Goal: Information Seeking & Learning: Learn about a topic

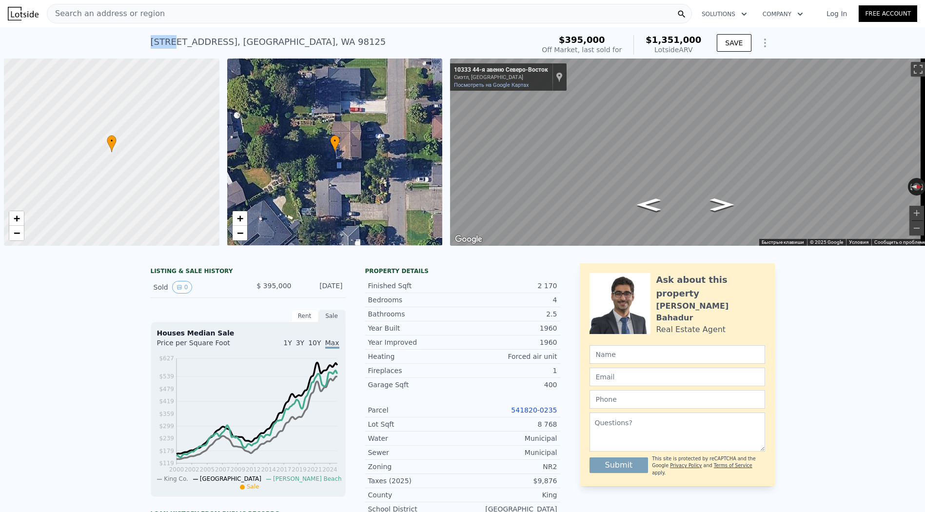
scroll to position [0, 4]
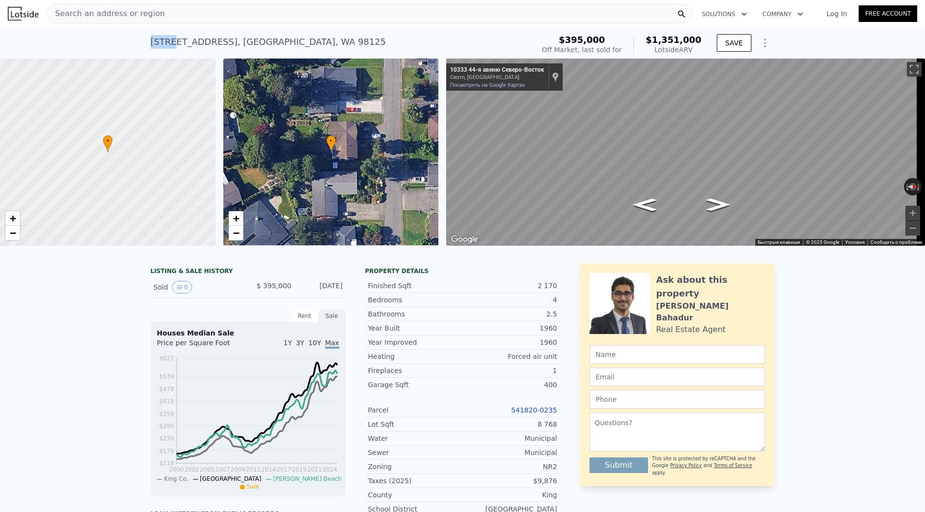
type input "$ 1,352,000"
type input "$ 820,045"
click at [451, 20] on div "Search an address or region" at bounding box center [369, 14] width 645 height 20
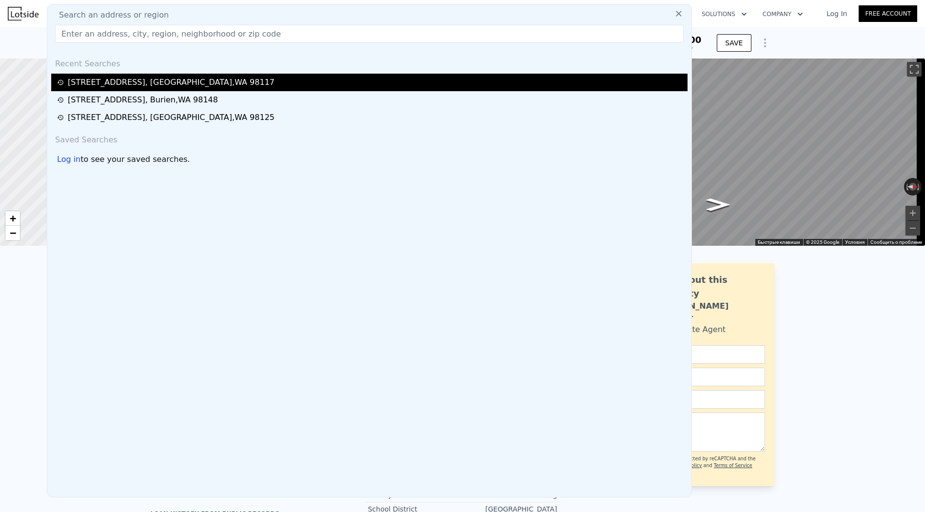
paste input "[STREET_ADDRESS]"
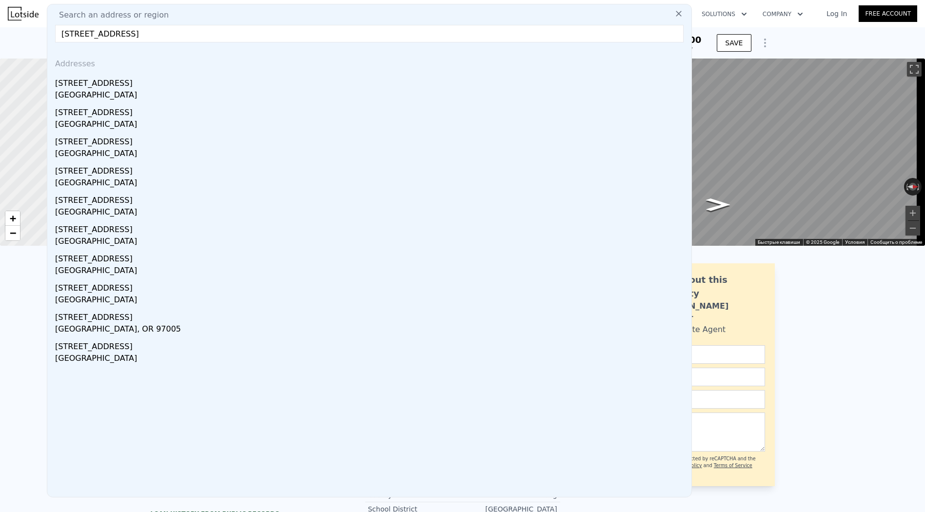
type input "[STREET_ADDRESS]"
drag, startPoint x: 219, startPoint y: 78, endPoint x: 213, endPoint y: 79, distance: 6.4
click at [213, 79] on div "[STREET_ADDRESS]" at bounding box center [371, 82] width 633 height 16
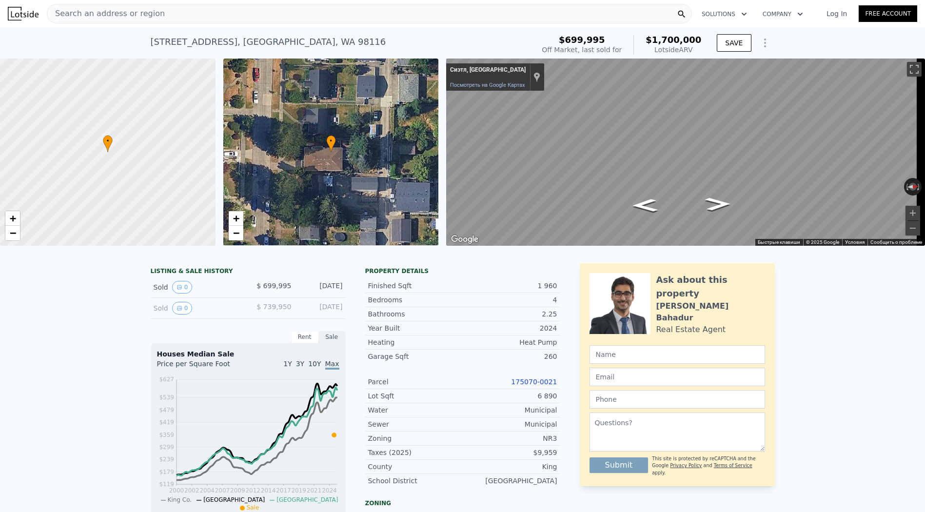
click at [538, 386] on link "175070-0021" at bounding box center [534, 382] width 46 height 8
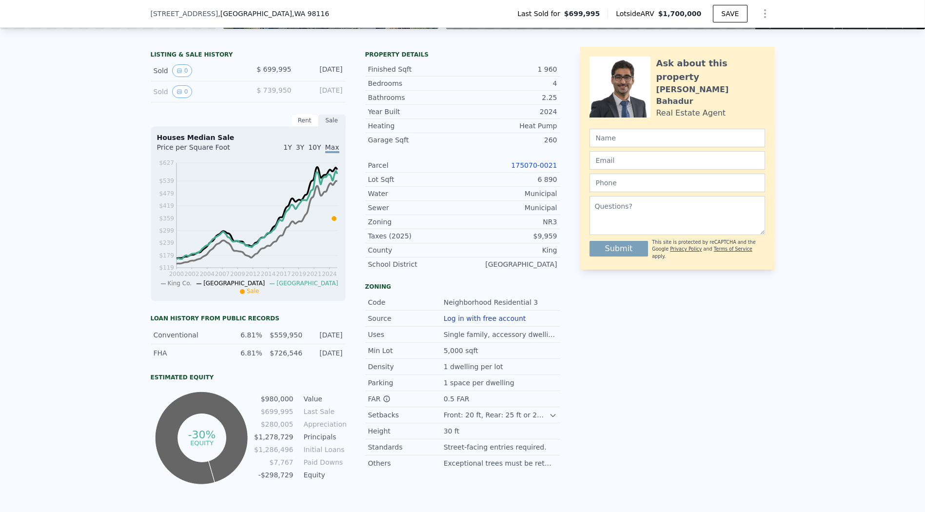
scroll to position [104, 0]
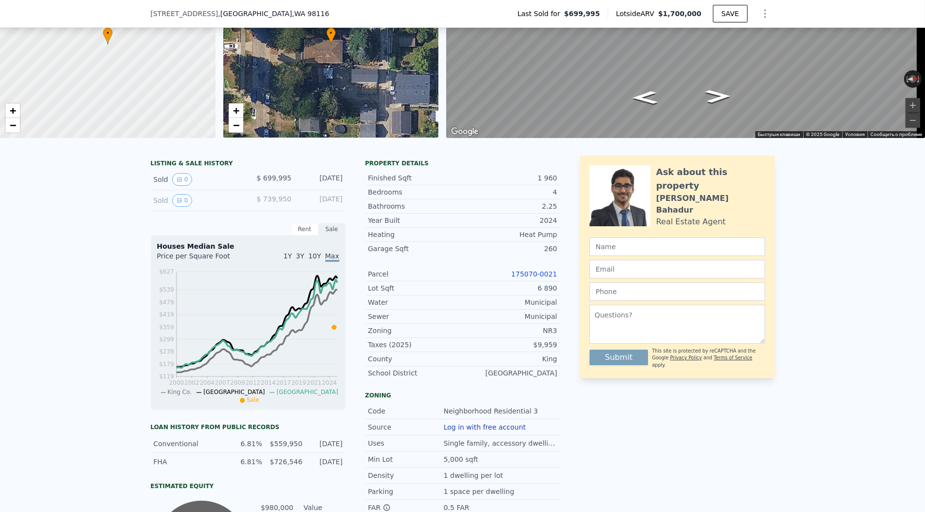
click at [534, 277] on link "175070-0021" at bounding box center [534, 274] width 46 height 8
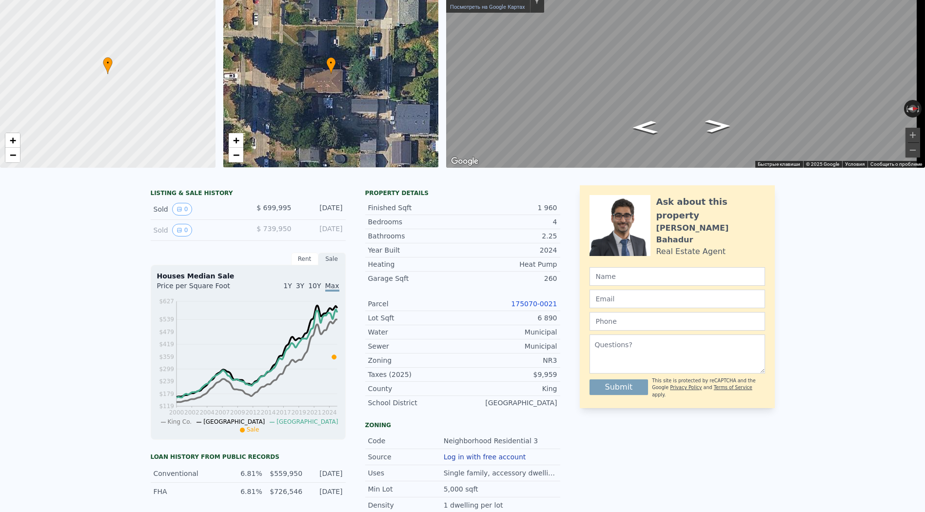
scroll to position [3, 0]
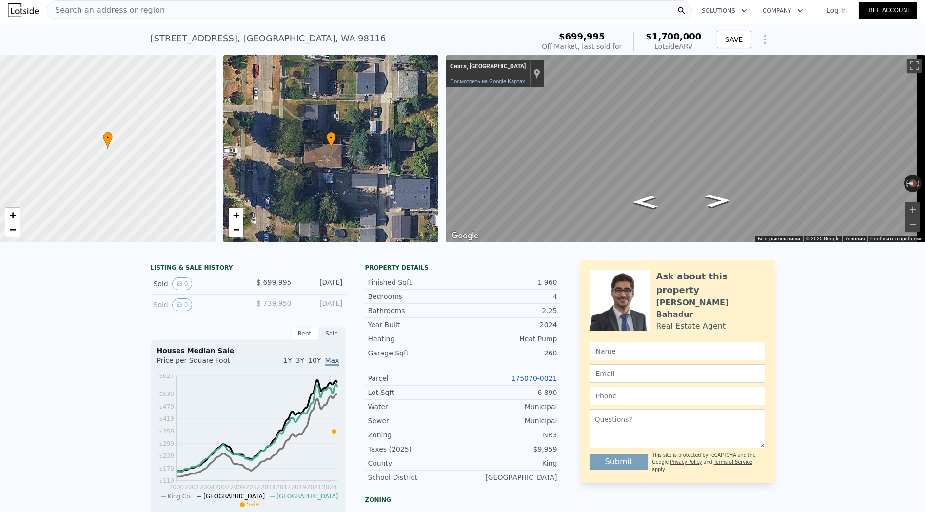
click at [261, 11] on div "Search an address or region" at bounding box center [369, 10] width 645 height 20
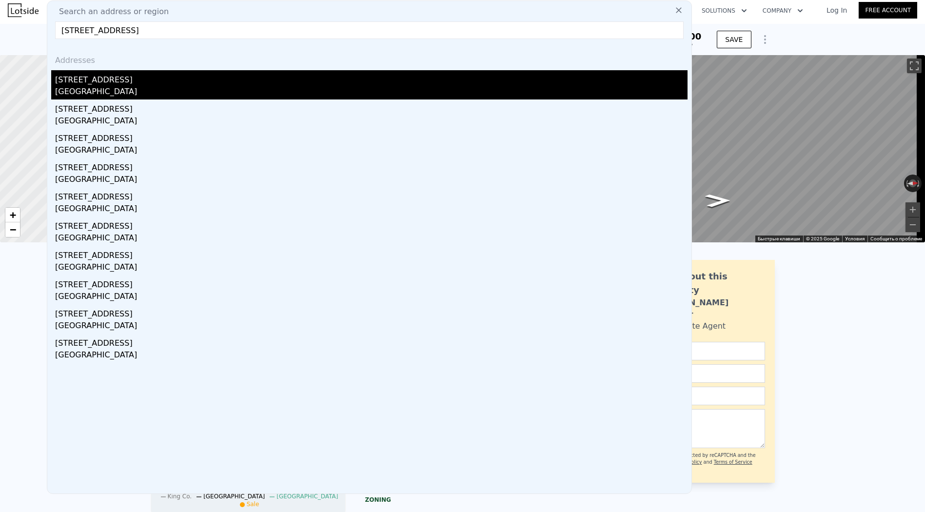
type input "[STREET_ADDRESS]"
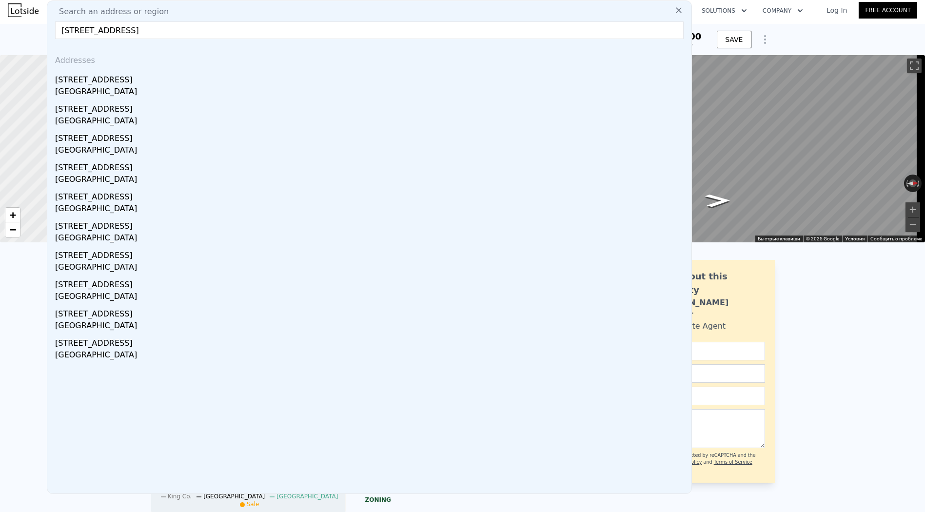
click at [211, 81] on div "[STREET_ADDRESS]" at bounding box center [371, 78] width 633 height 16
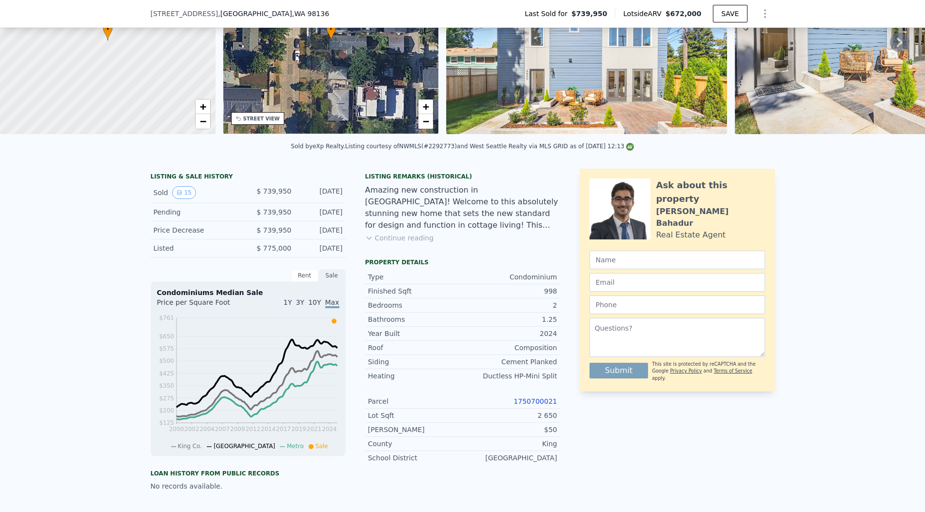
scroll to position [217, 0]
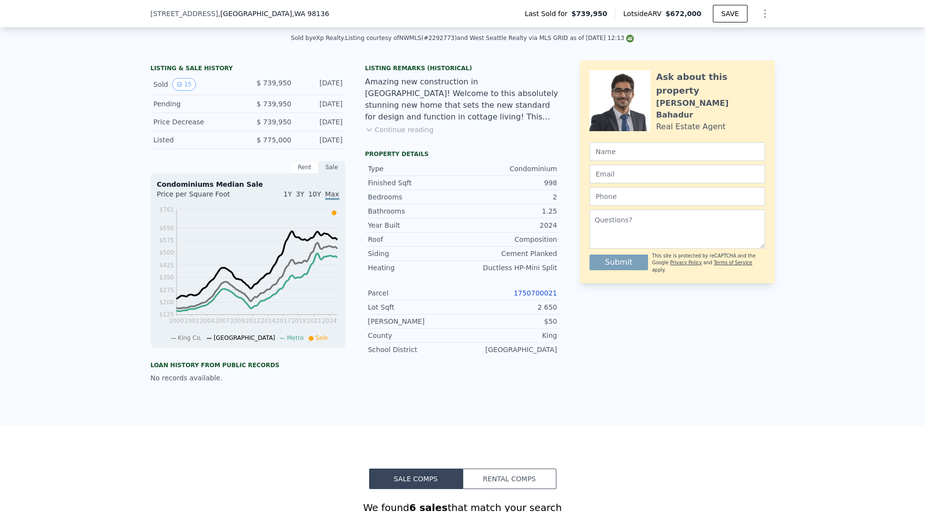
click at [536, 297] on link "1750700021" at bounding box center [535, 293] width 43 height 8
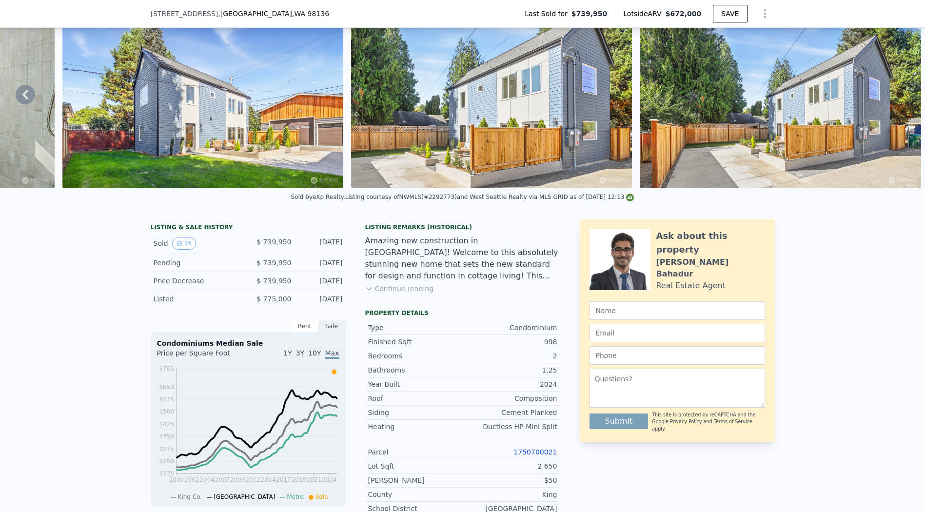
scroll to position [0, 0]
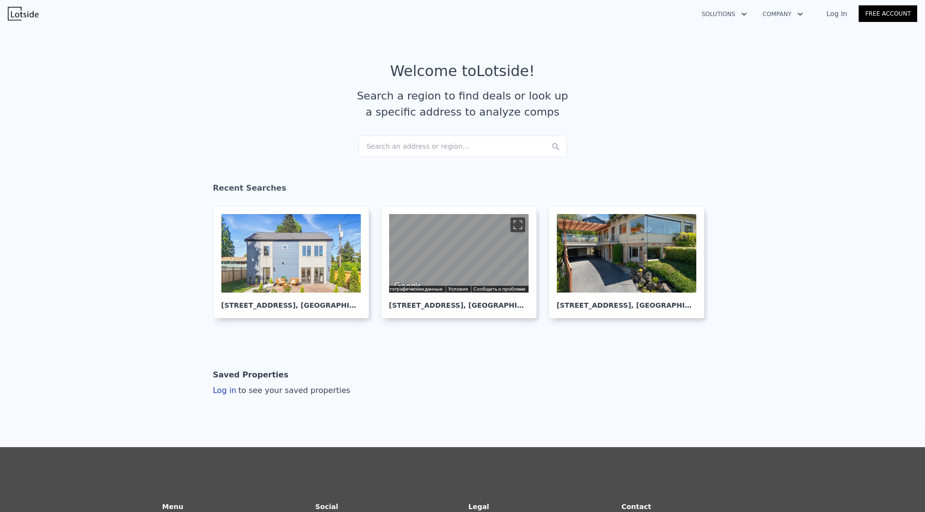
click at [406, 145] on div "Search an address or region..." at bounding box center [463, 146] width 209 height 21
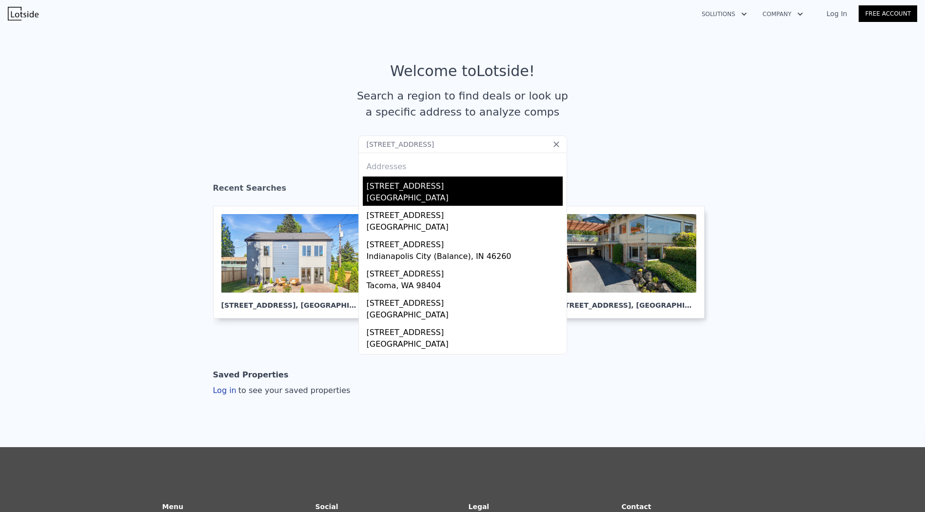
type input "602 N 65th St"
click at [440, 189] on div "602 N 65th St" at bounding box center [465, 185] width 196 height 16
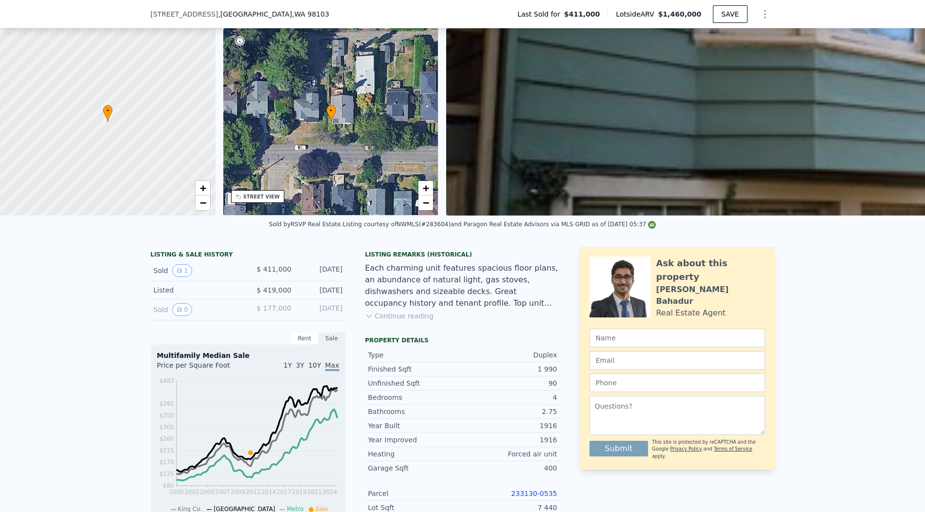
scroll to position [159, 0]
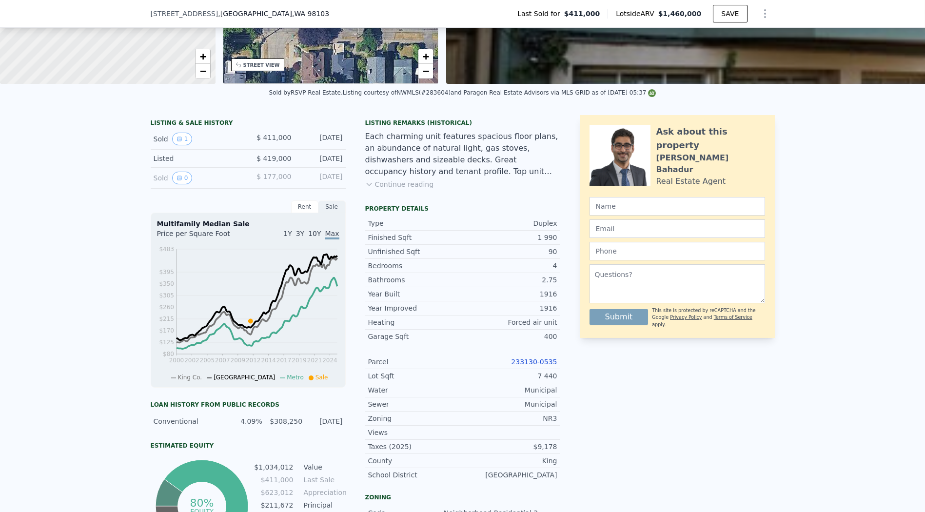
click at [529, 366] on link "233130-0535" at bounding box center [534, 362] width 46 height 8
